Goal: Task Accomplishment & Management: Complete application form

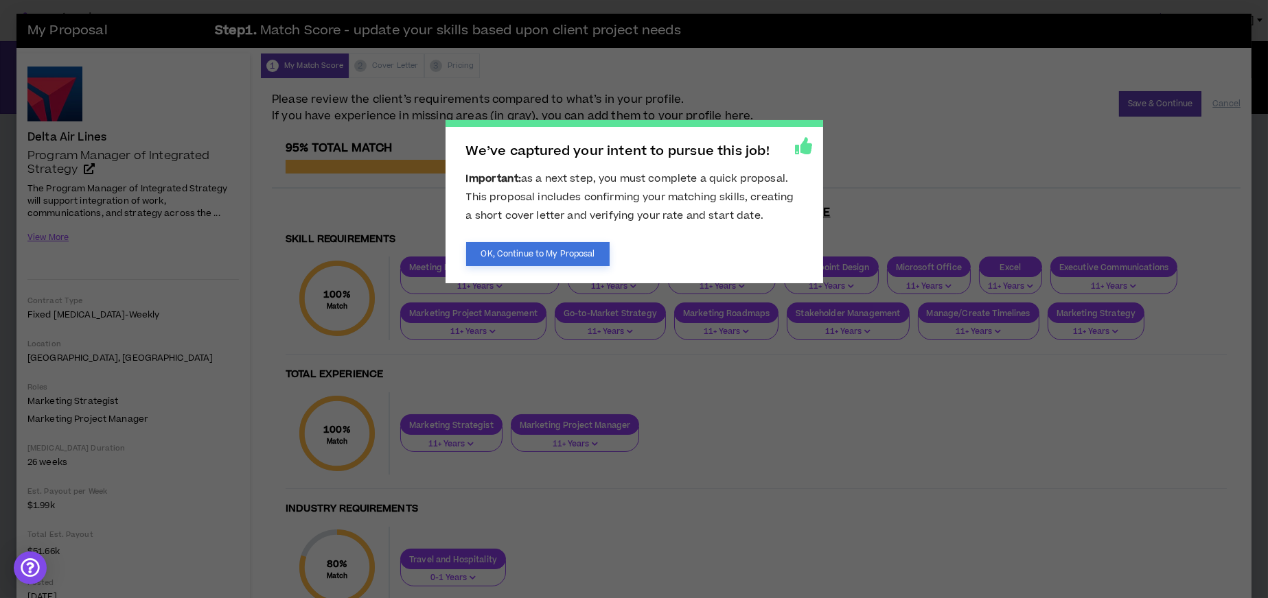
click at [583, 252] on button "OK, Continue to My Proposal" at bounding box center [538, 254] width 144 height 24
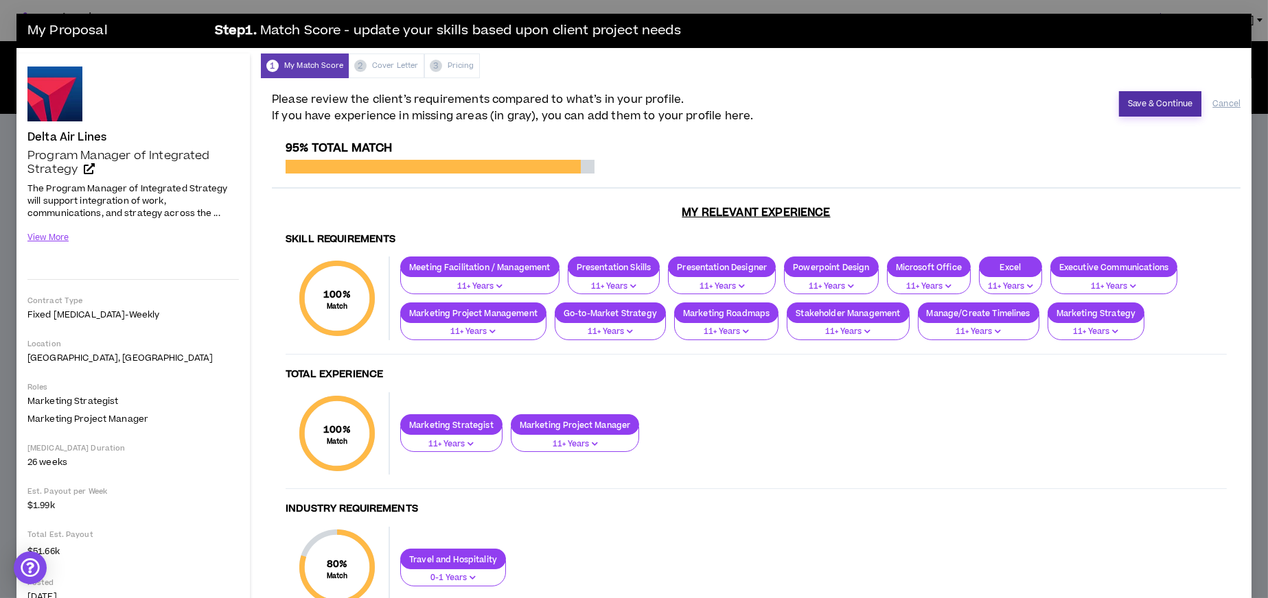
click at [1154, 101] on button "Save & Continue" at bounding box center [1160, 103] width 83 height 25
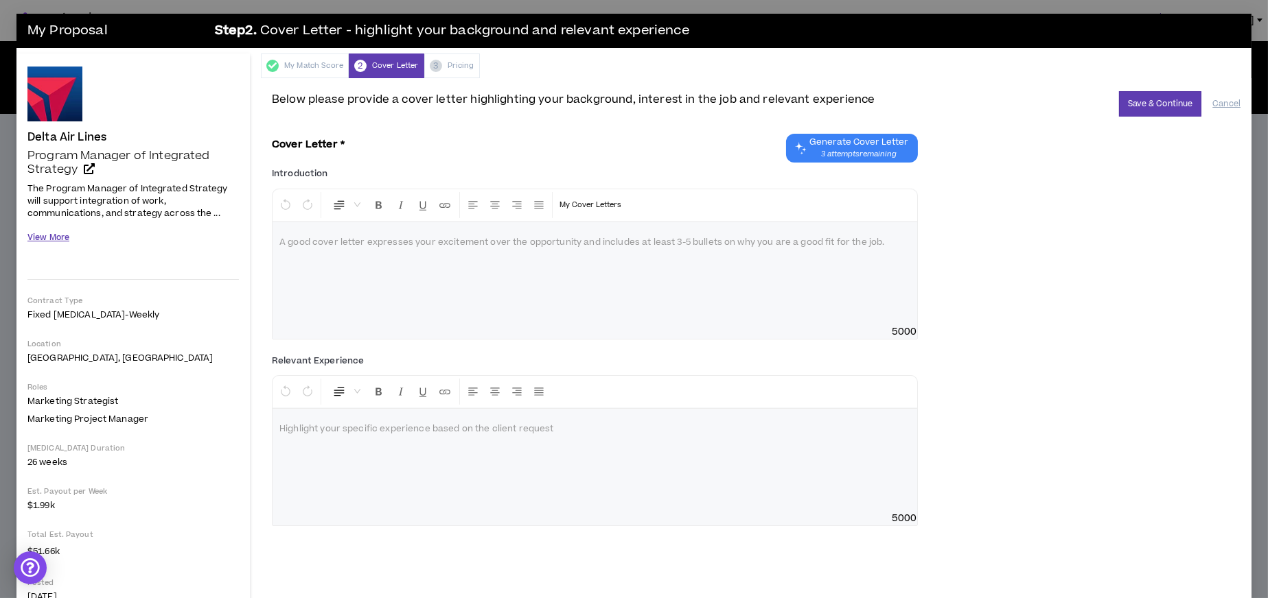
click at [51, 240] on button "View More" at bounding box center [48, 238] width 42 height 24
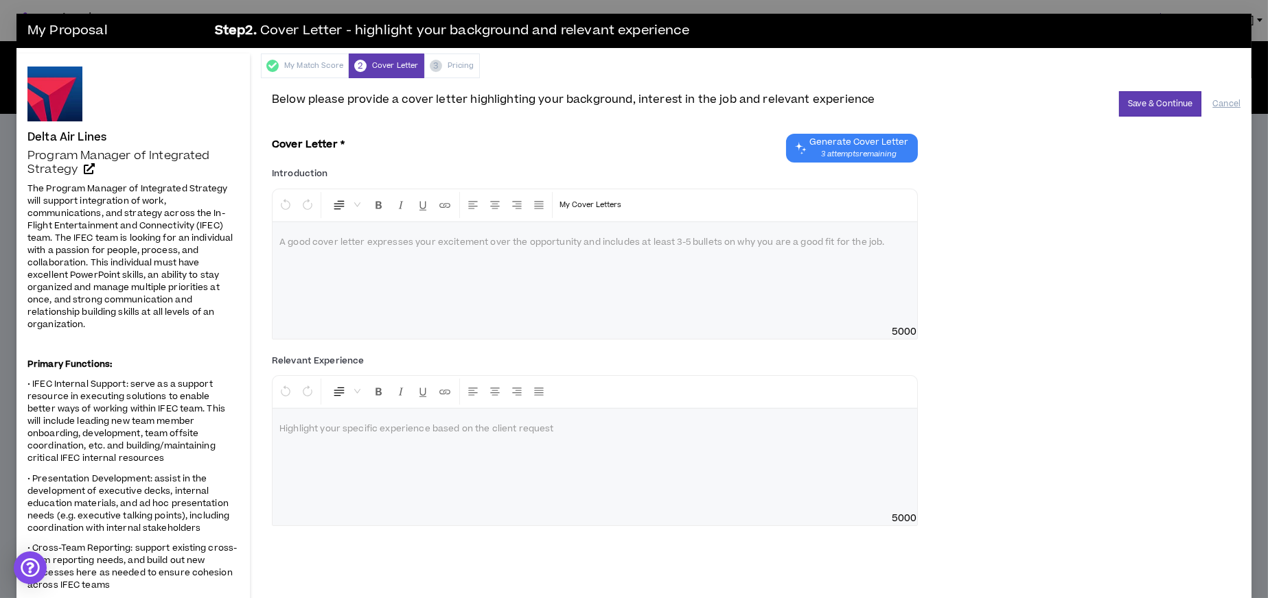
click at [46, 389] on span "• IFEC Internal Support: serve as a support resource in executing solutions to …" at bounding box center [126, 421] width 198 height 86
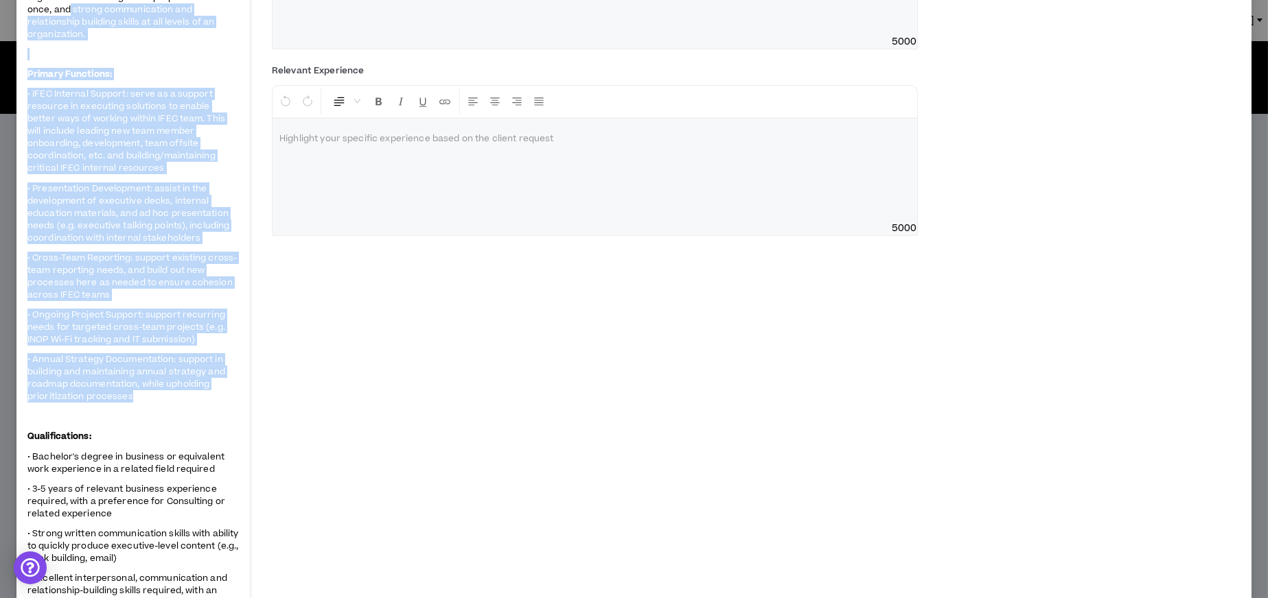
scroll to position [113, 0]
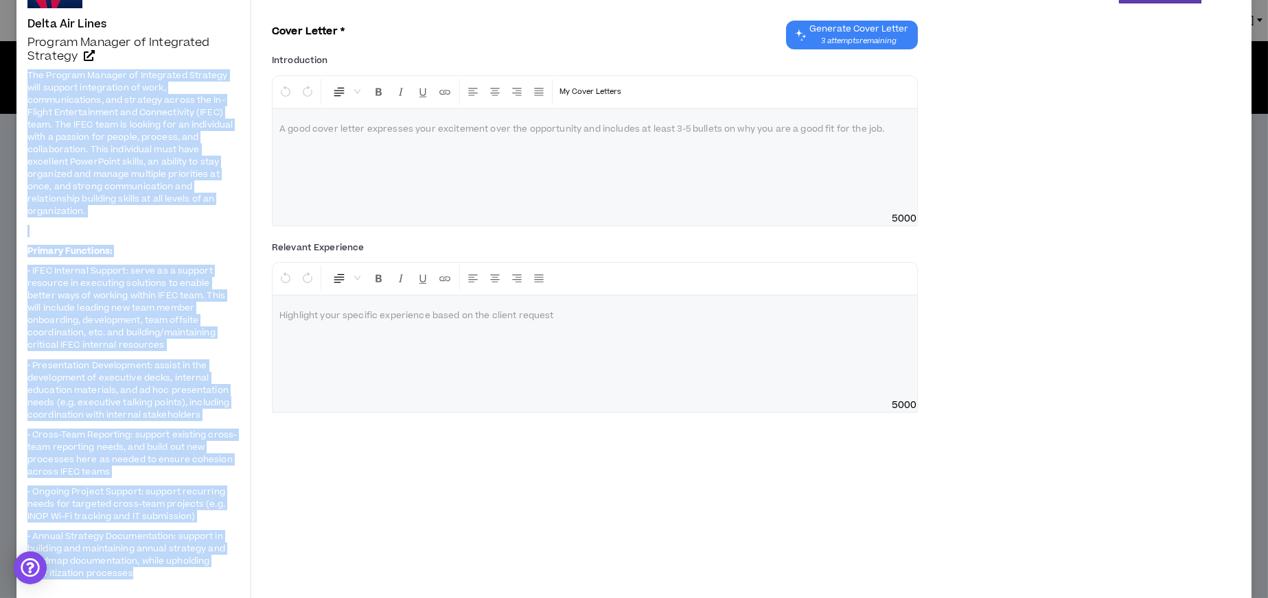
drag, startPoint x: 161, startPoint y: 255, endPoint x: 27, endPoint y: 71, distance: 227.9
click at [27, 71] on span "The Program Manager of Integrated Strategy will support integration of work, co…" at bounding box center [132, 521] width 211 height 907
copy span "Lor Ipsumdo Sitamet co Adipiscing Elitsedd eius tempori utlaboreetd ma aliq, en…"
click at [414, 128] on p at bounding box center [594, 130] width 631 height 14
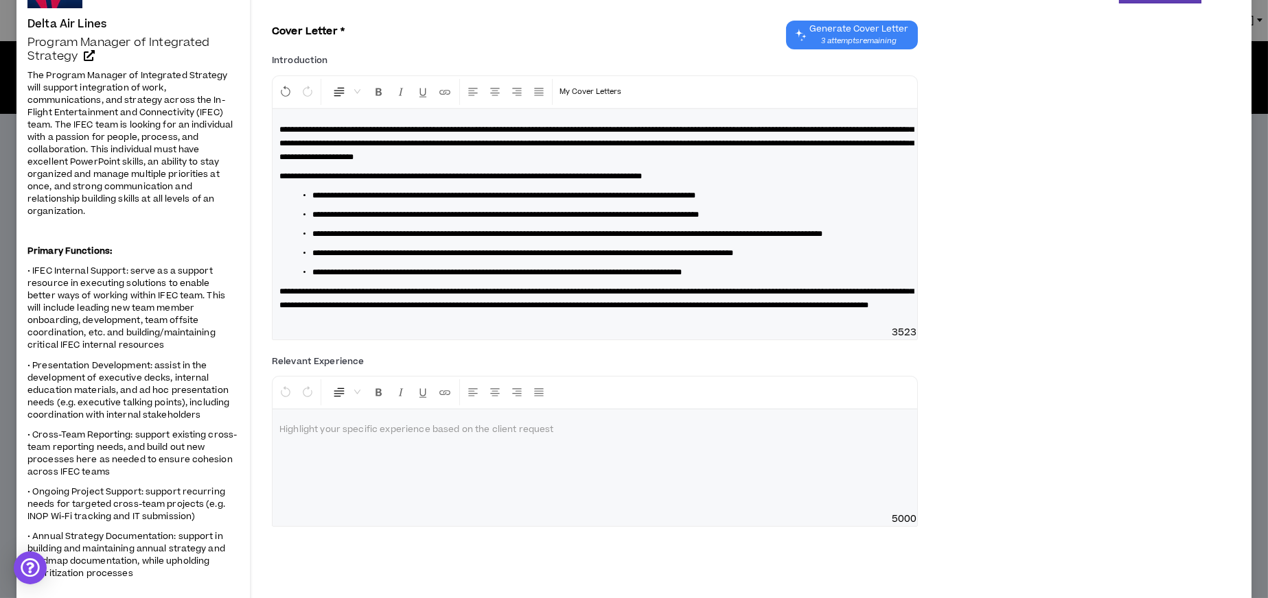
click at [446, 437] on p at bounding box center [594, 430] width 631 height 14
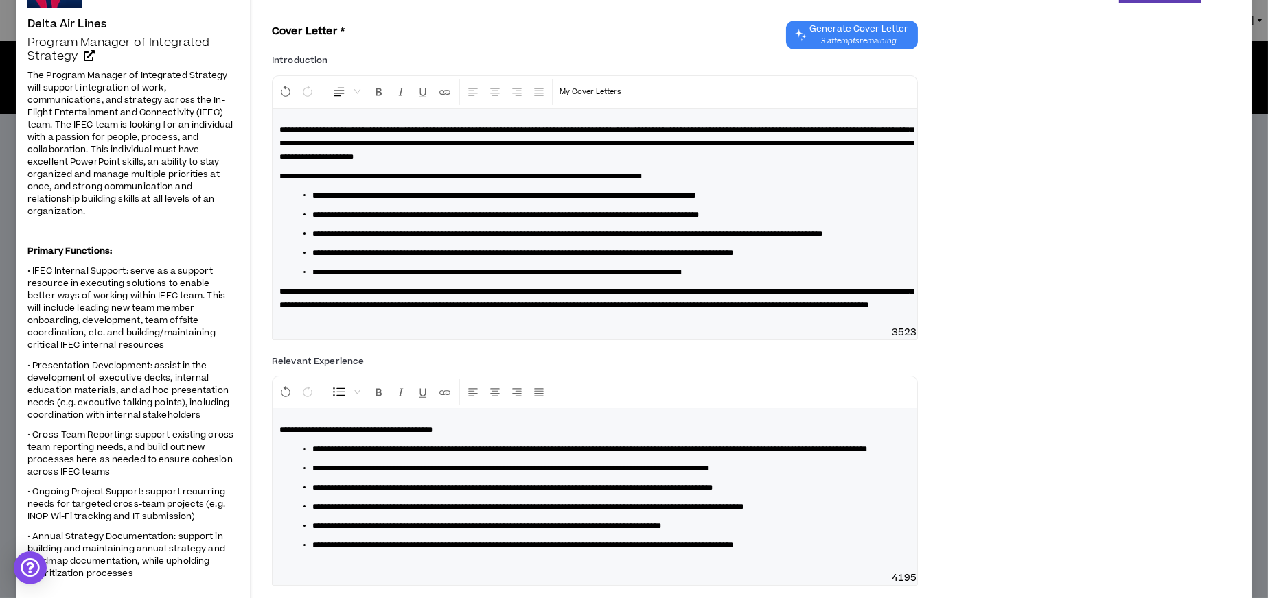
click at [322, 434] on span "**********" at bounding box center [355, 430] width 153 height 8
click at [326, 434] on span "**********" at bounding box center [340, 430] width 122 height 8
click at [323, 434] on span "**********" at bounding box center [390, 430] width 222 height 8
drag, startPoint x: 604, startPoint y: 455, endPoint x: 548, endPoint y: 456, distance: 56.3
click at [548, 434] on span "**********" at bounding box center [419, 430] width 280 height 8
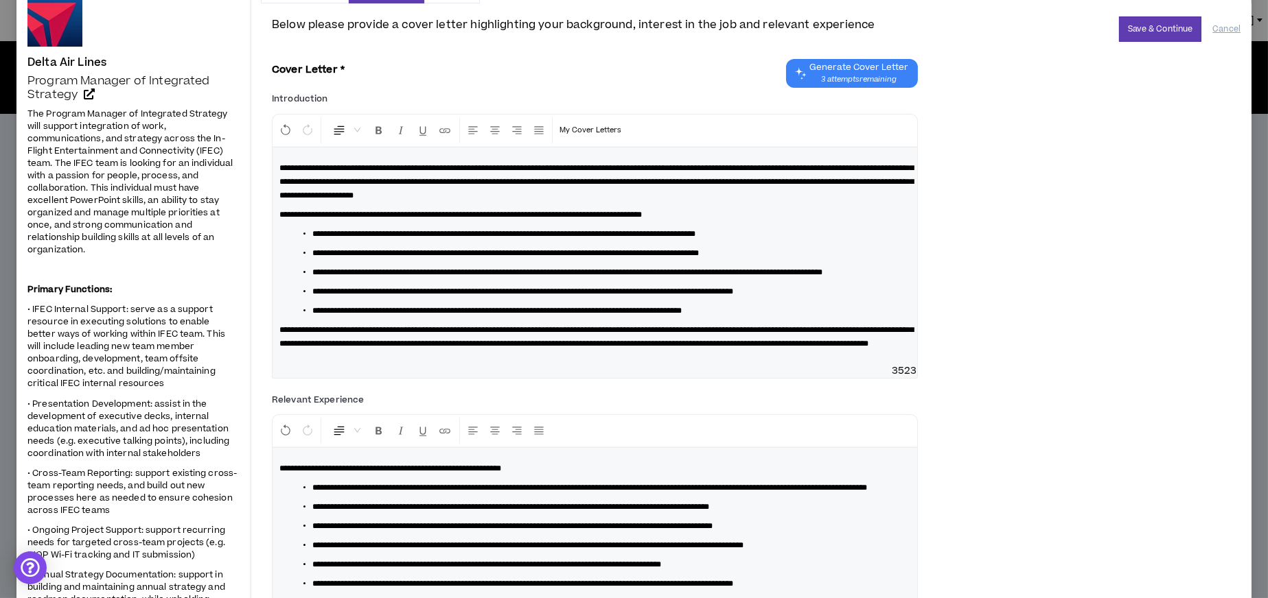
scroll to position [0, 0]
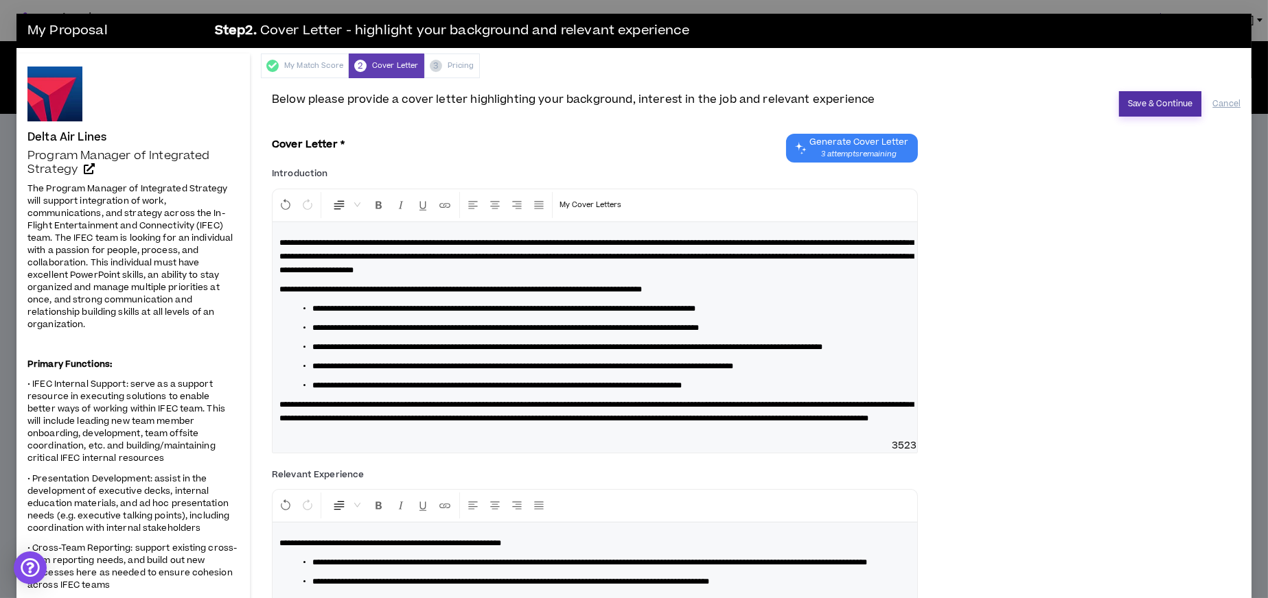
click at [1132, 100] on button "Save & Continue" at bounding box center [1160, 103] width 83 height 25
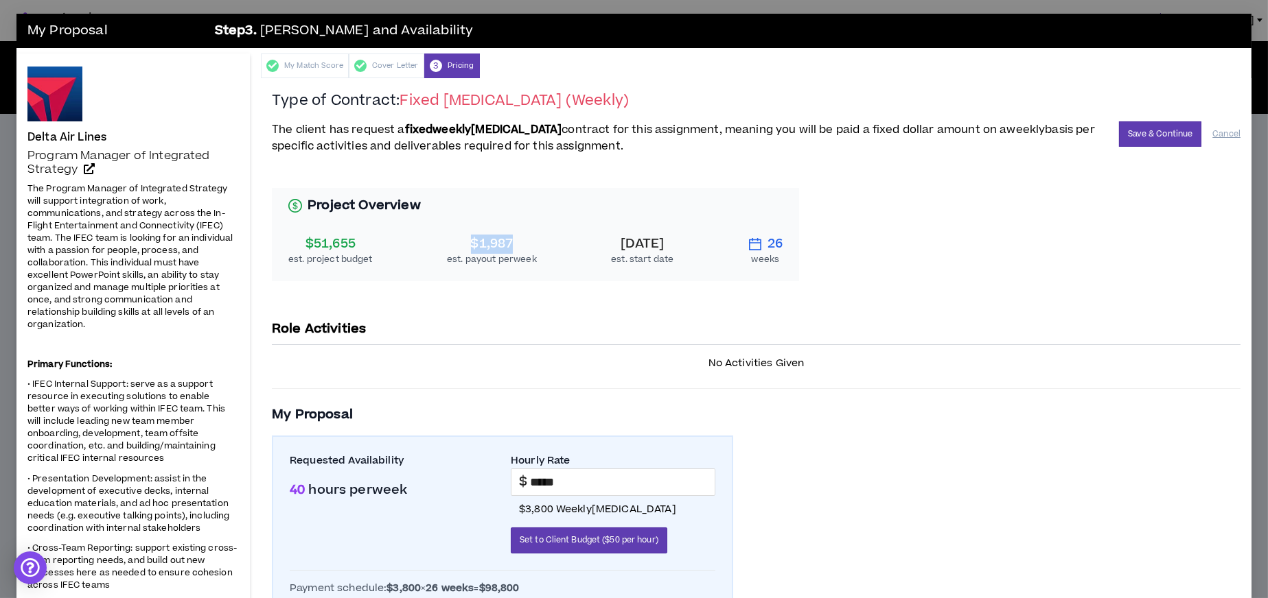
drag, startPoint x: 511, startPoint y: 244, endPoint x: 460, endPoint y: 240, distance: 50.9
click at [460, 240] on div "$1,987" at bounding box center [492, 244] width 90 height 19
copy div "$1,987"
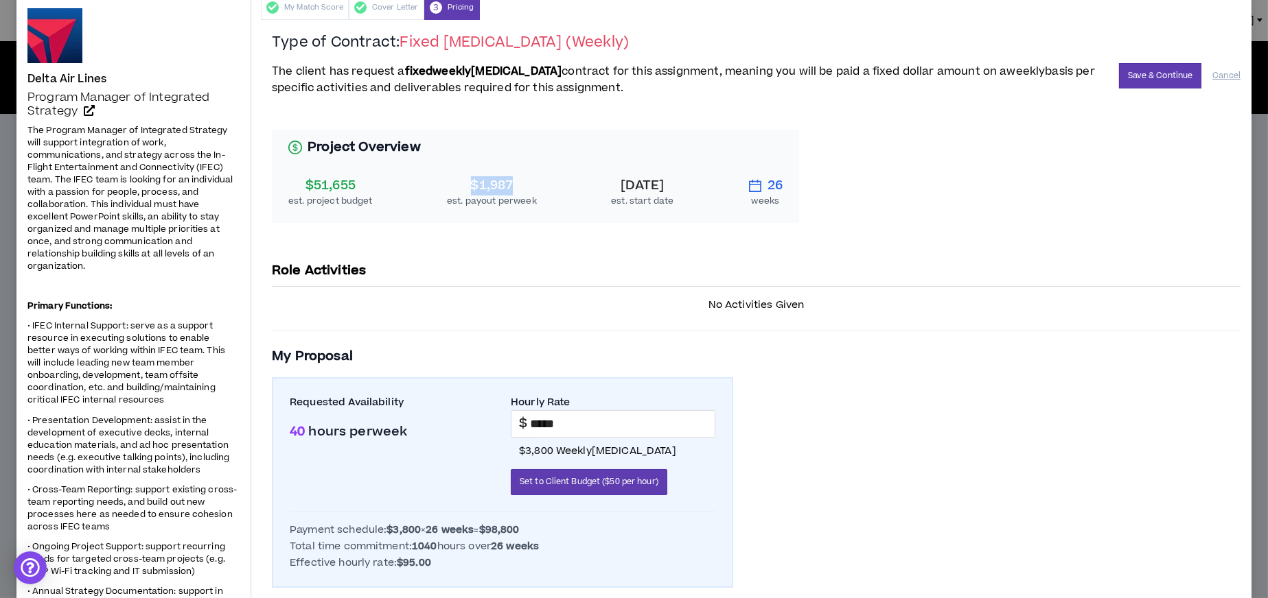
scroll to position [66, 0]
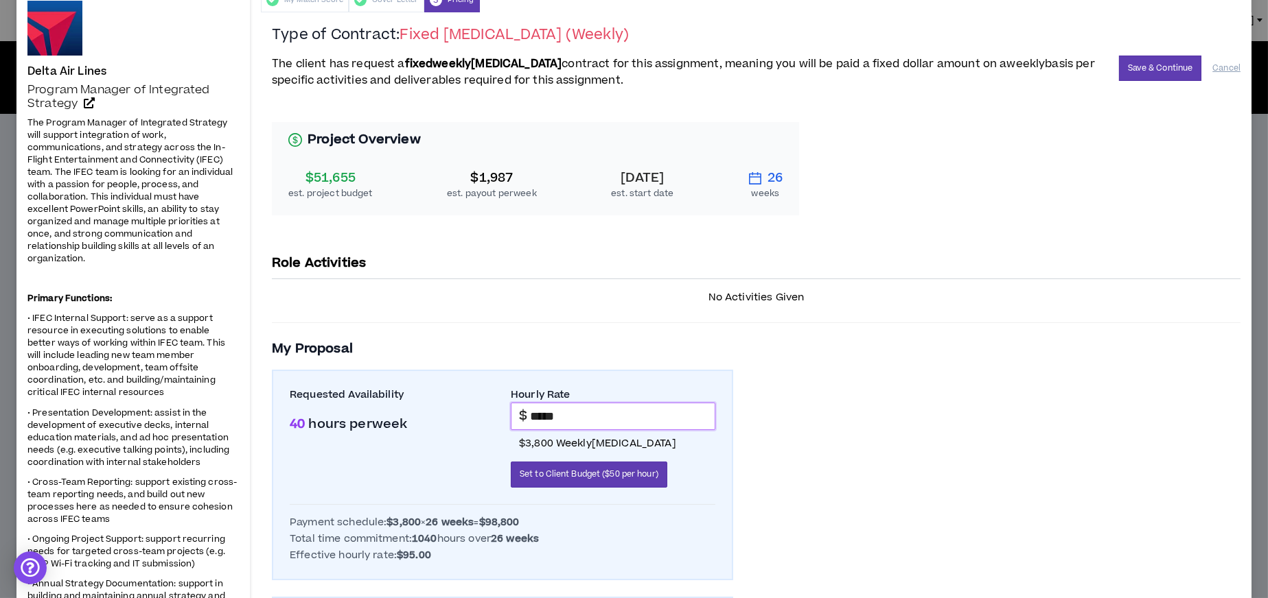
drag, startPoint x: 543, startPoint y: 417, endPoint x: 530, endPoint y: 417, distance: 13.1
click at [530, 417] on input "*****" at bounding box center [622, 417] width 185 height 26
type input "*****"
click at [970, 227] on div "Project Overview $51,655 est. project budget $1,987 est. payout per week [DATE]…" at bounding box center [756, 169] width 968 height 126
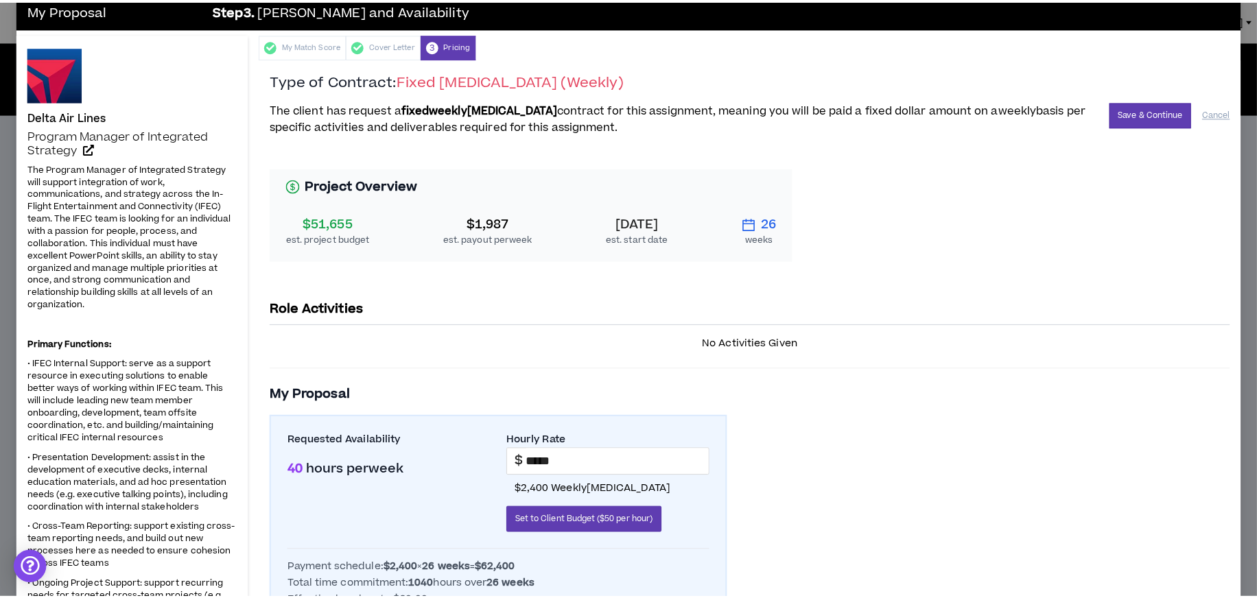
scroll to position [0, 0]
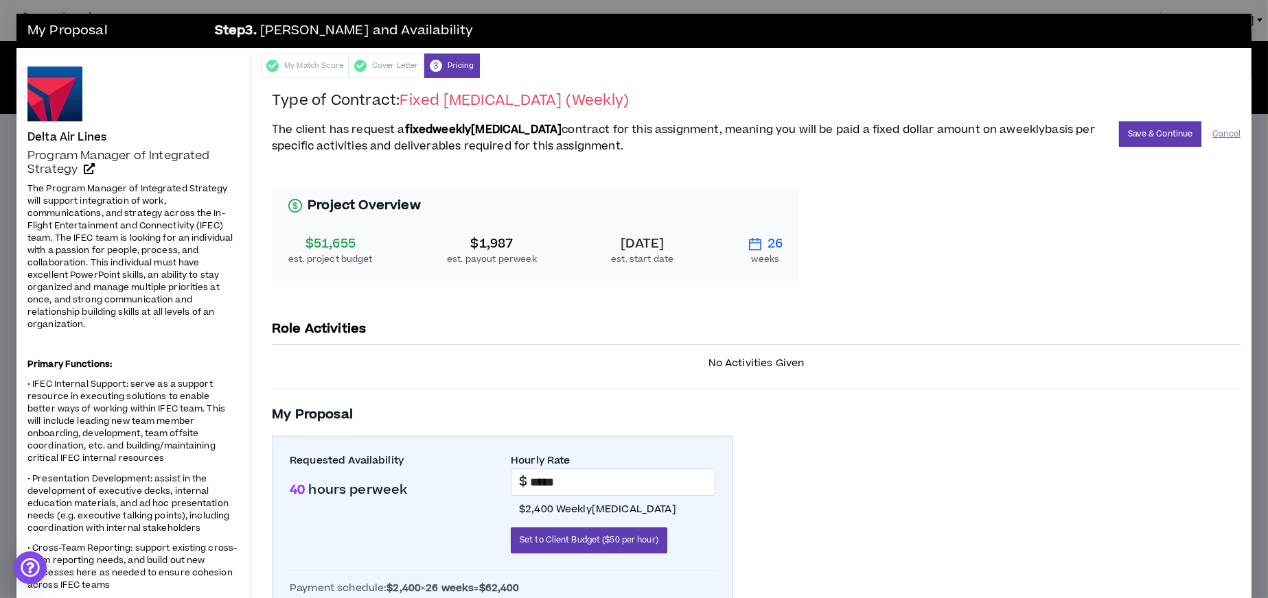
click at [1219, 130] on button "Cancel" at bounding box center [1226, 134] width 28 height 24
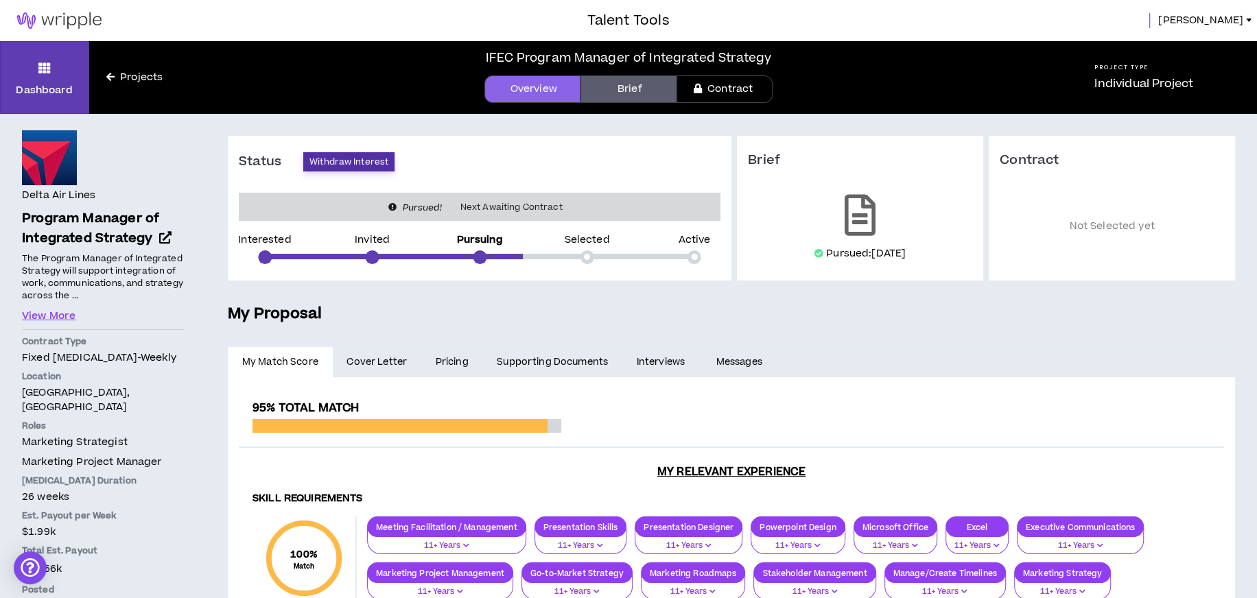
click at [364, 159] on button "Withdraw Interest" at bounding box center [348, 161] width 91 height 19
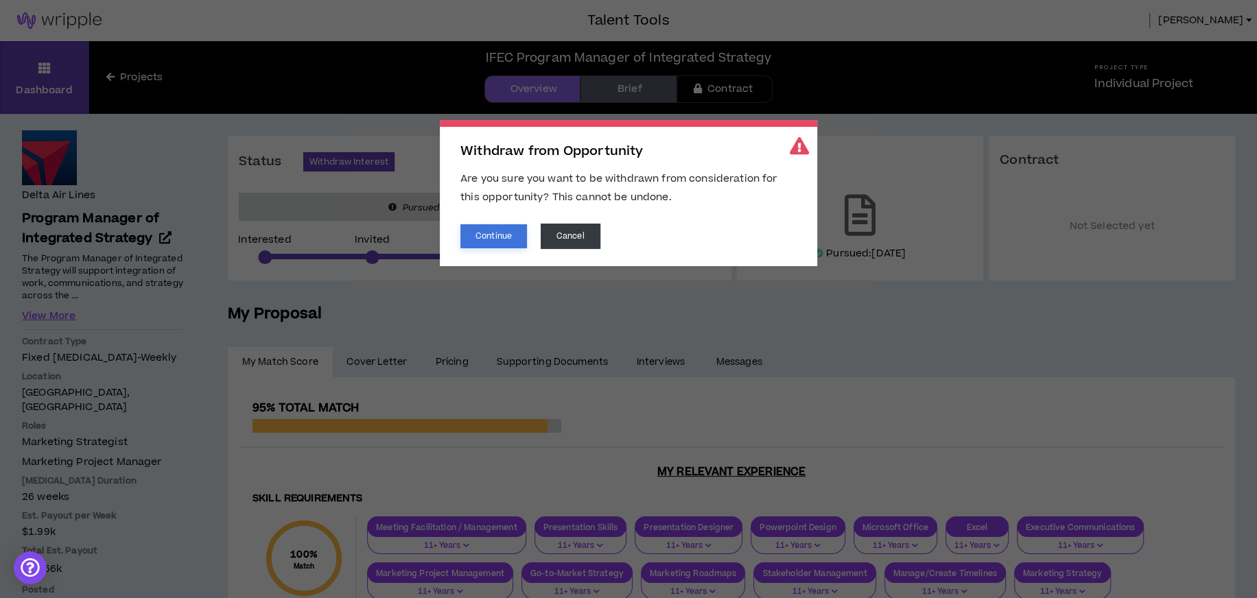
click at [498, 236] on button "Continue" at bounding box center [493, 236] width 67 height 24
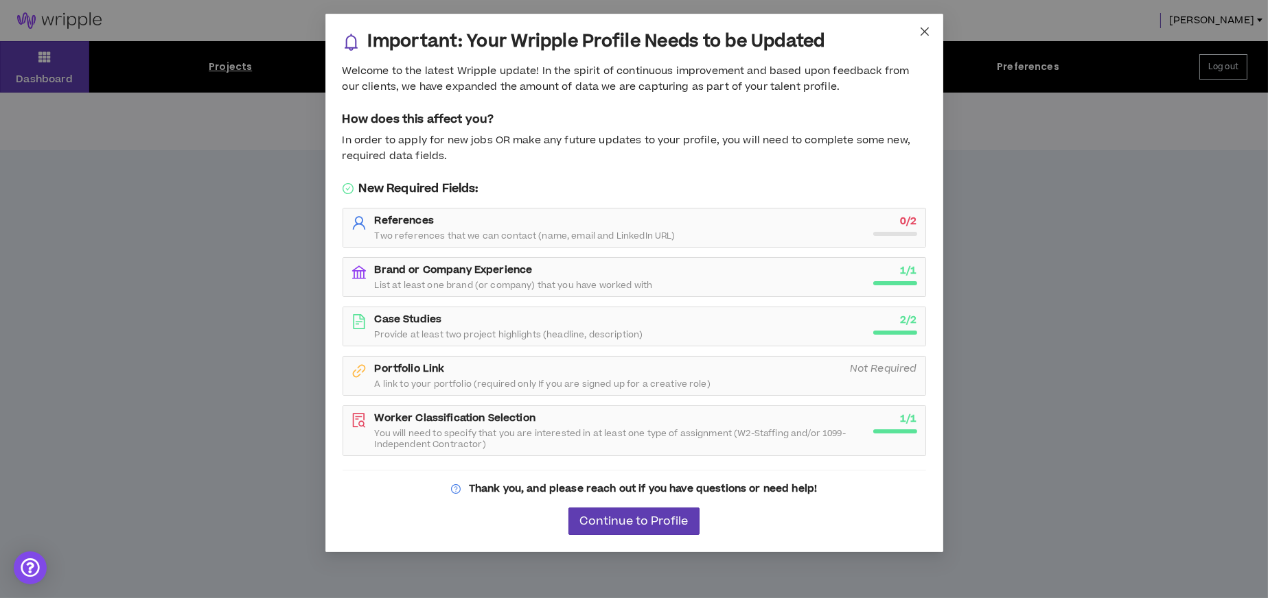
click at [918, 32] on span "Close" at bounding box center [924, 32] width 37 height 37
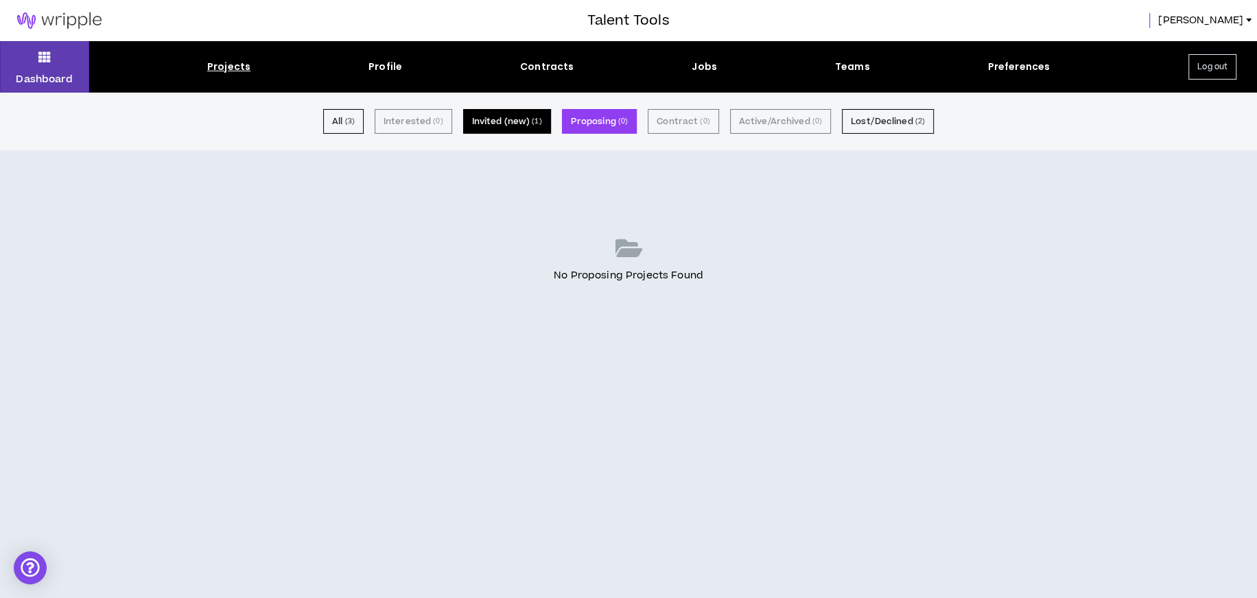
click at [525, 116] on button "Invited (new) ( 1 )" at bounding box center [507, 121] width 88 height 25
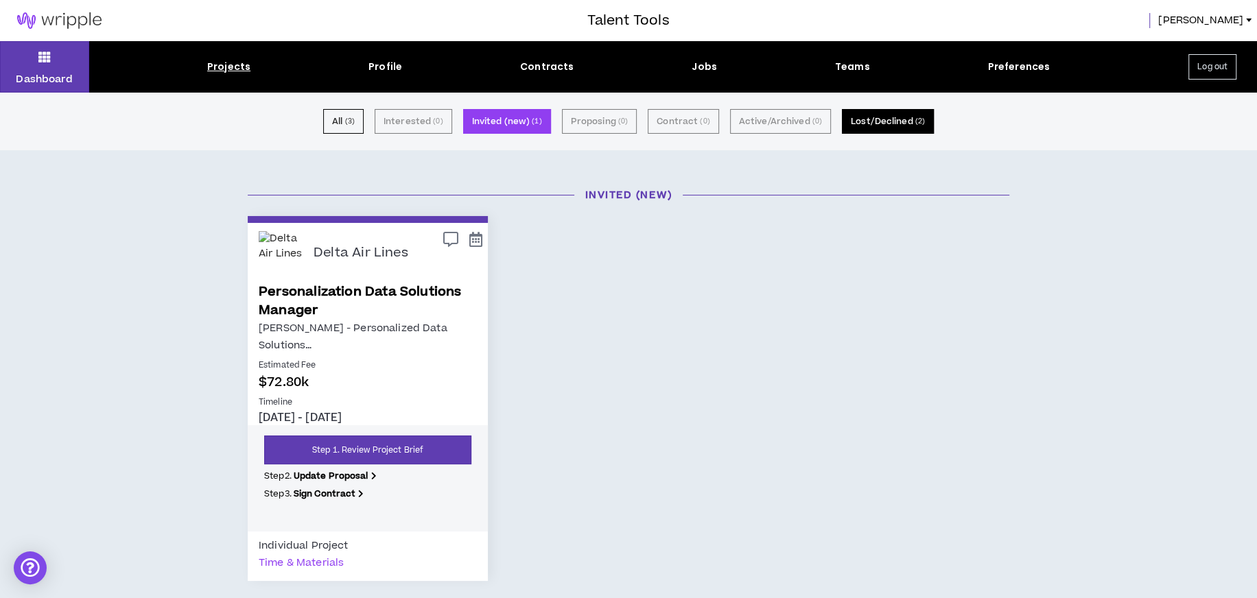
click at [885, 122] on button "Lost/Declined ( 2 )" at bounding box center [888, 121] width 92 height 25
